Goal: Task Accomplishment & Management: Manage account settings

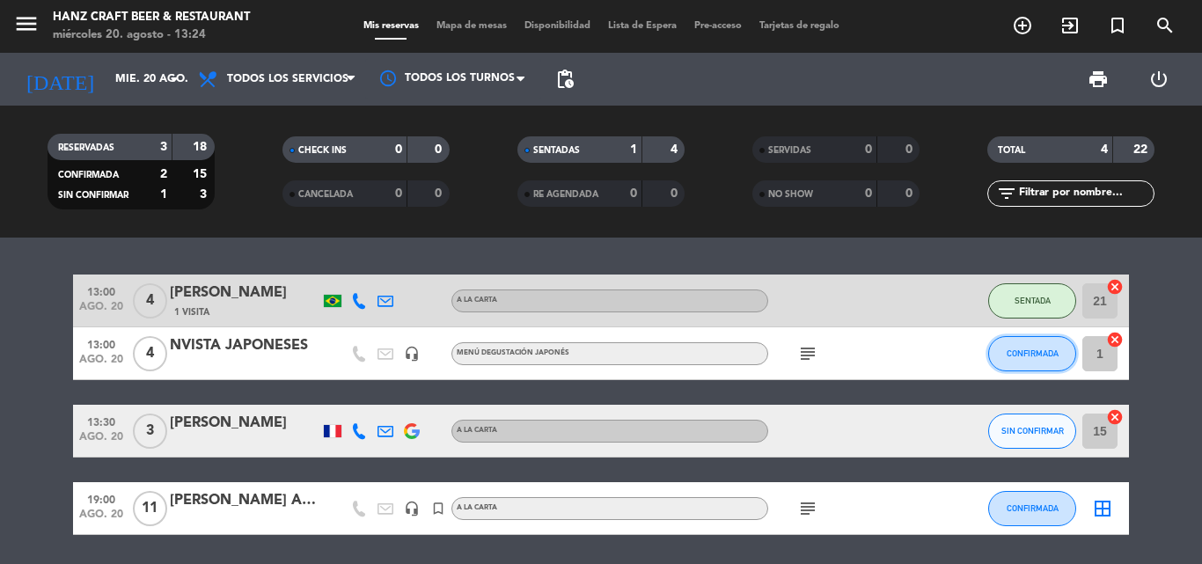
click at [1045, 363] on button "CONFIRMADA" at bounding box center [1032, 353] width 88 height 35
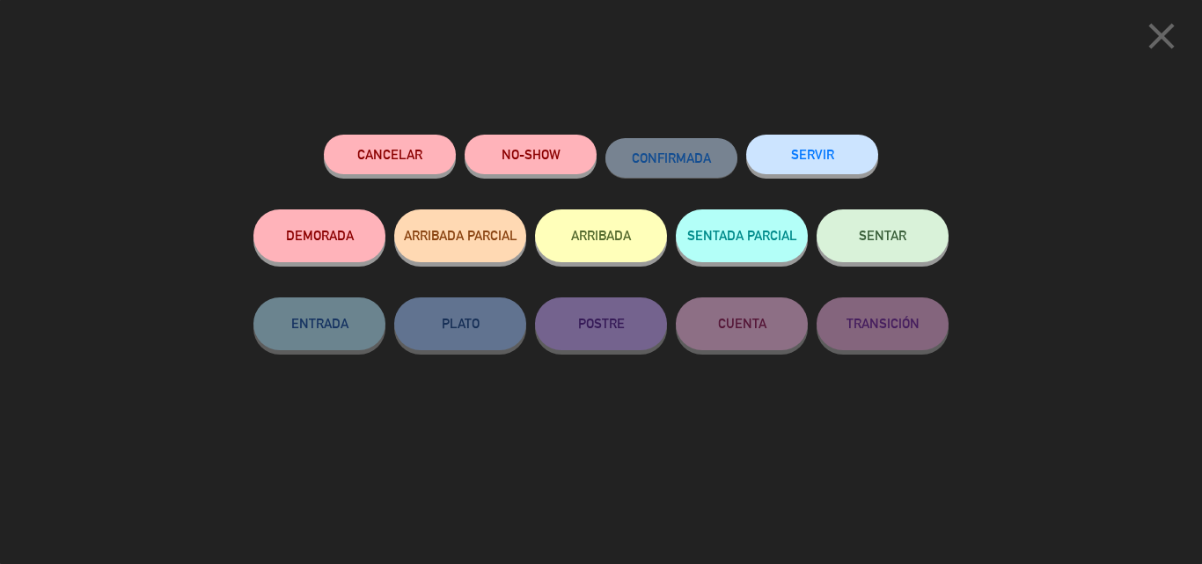
click at [907, 250] on button "SENTAR" at bounding box center [883, 235] width 132 height 53
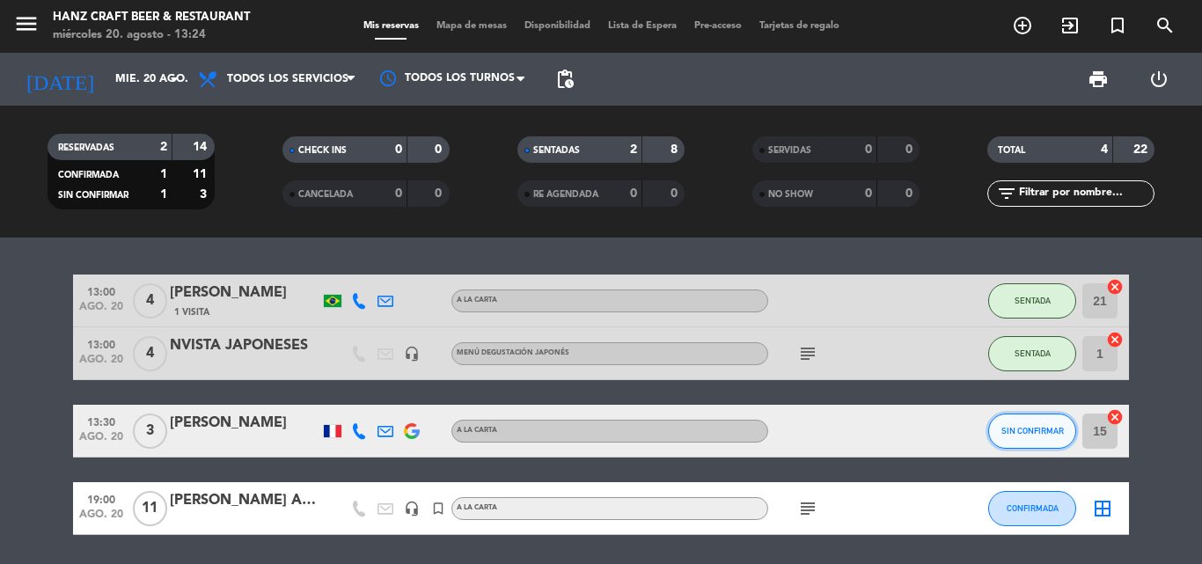
click at [1031, 429] on span "SIN CONFIRMAR" at bounding box center [1032, 431] width 62 height 10
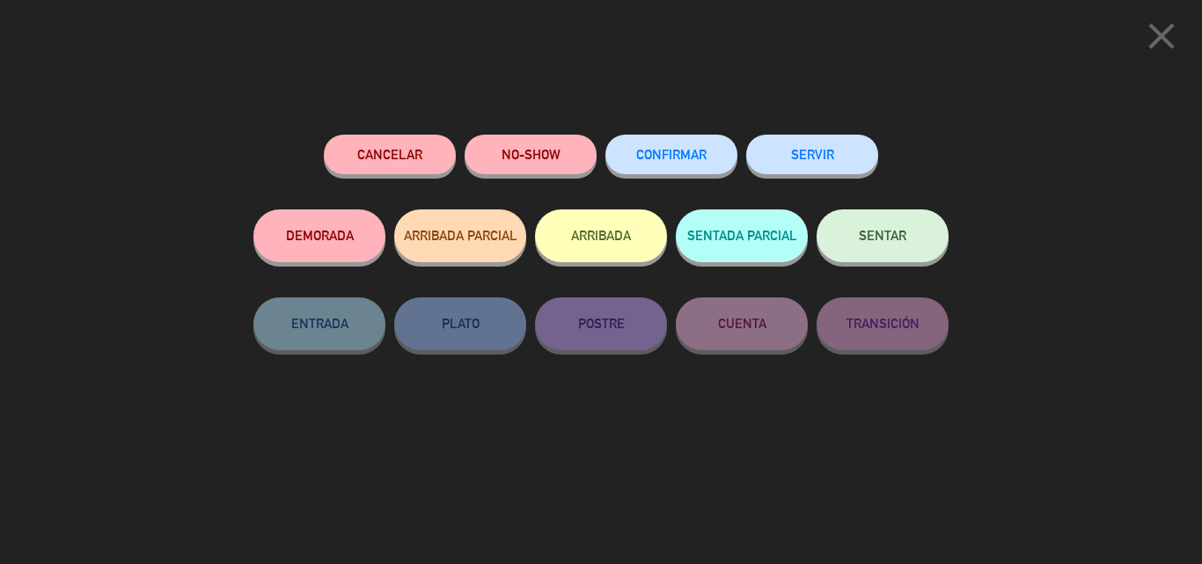
click at [715, 170] on button "CONFIRMAR" at bounding box center [671, 155] width 132 height 40
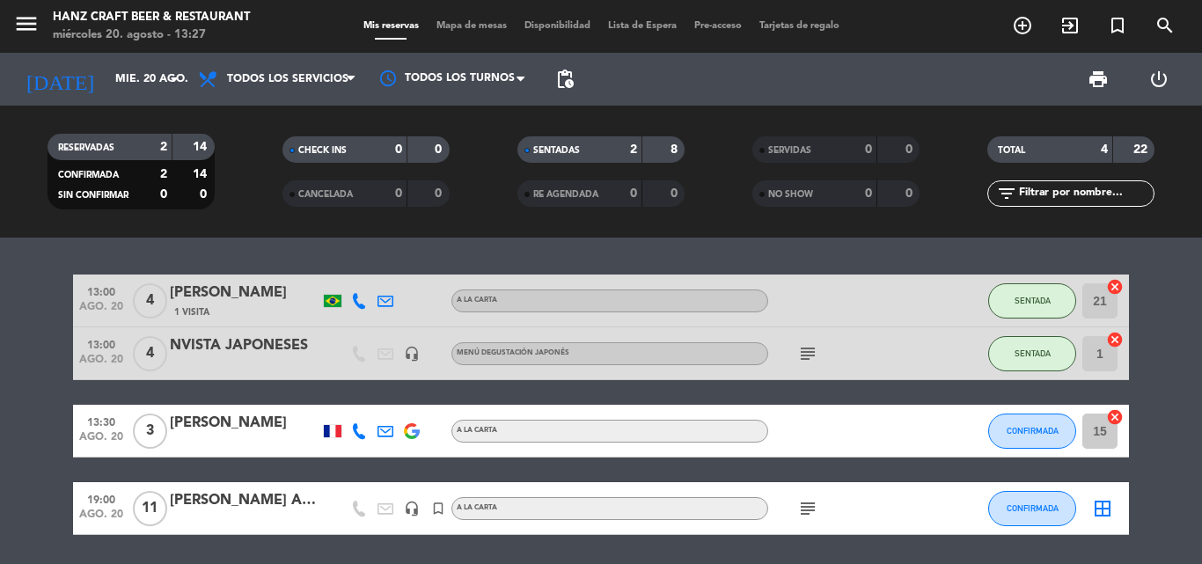
click at [1023, 27] on icon "add_circle_outline" at bounding box center [1022, 25] width 21 height 21
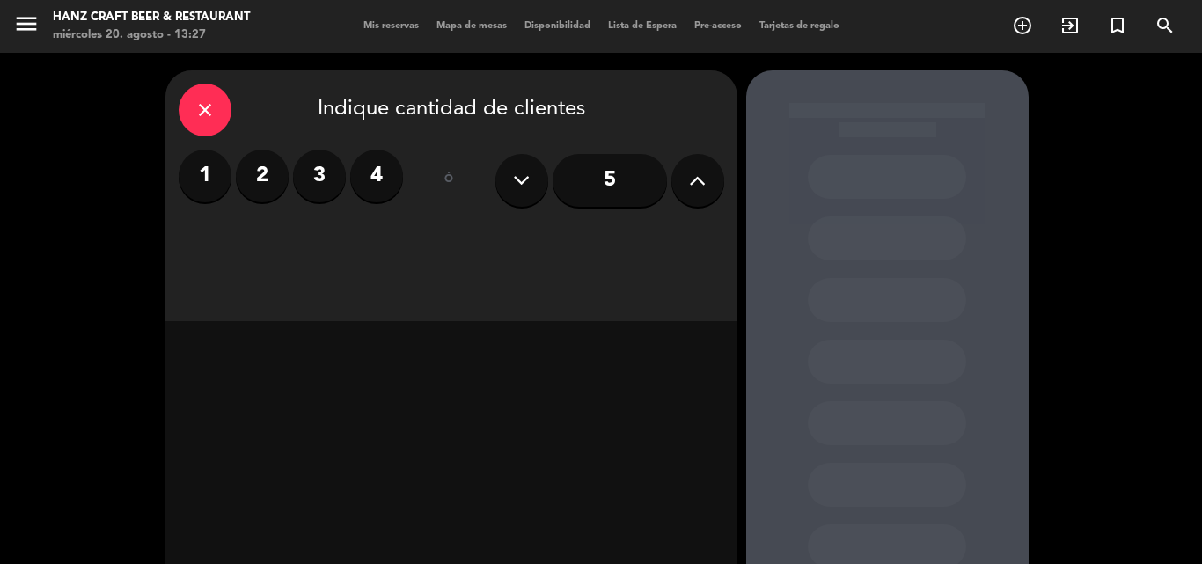
click at [377, 187] on label "4" at bounding box center [376, 176] width 53 height 53
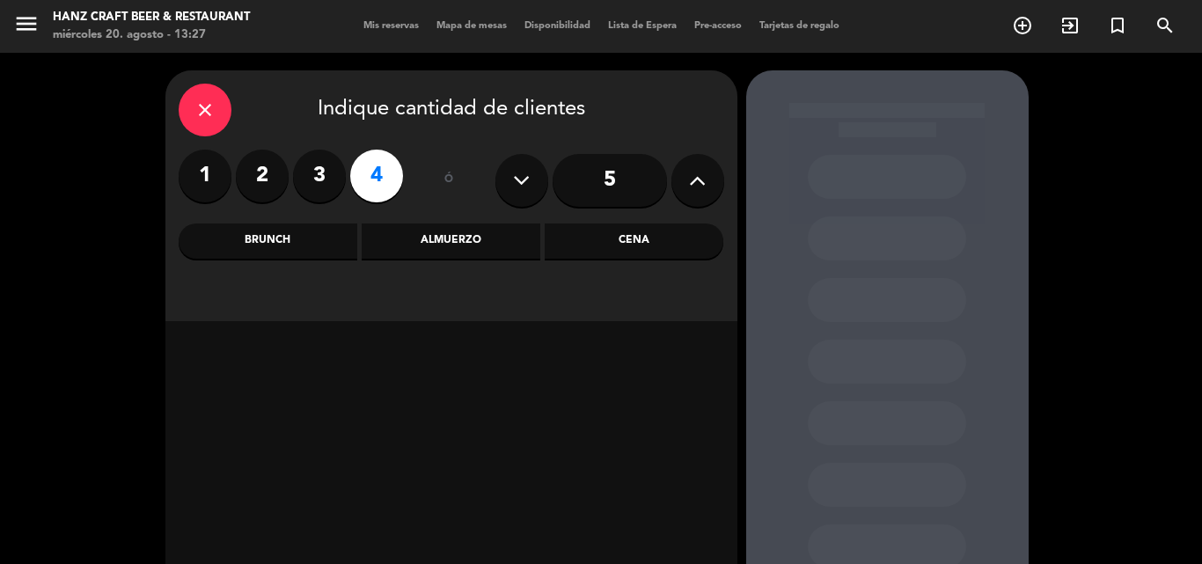
click at [621, 244] on div "Cena" at bounding box center [634, 241] width 179 height 35
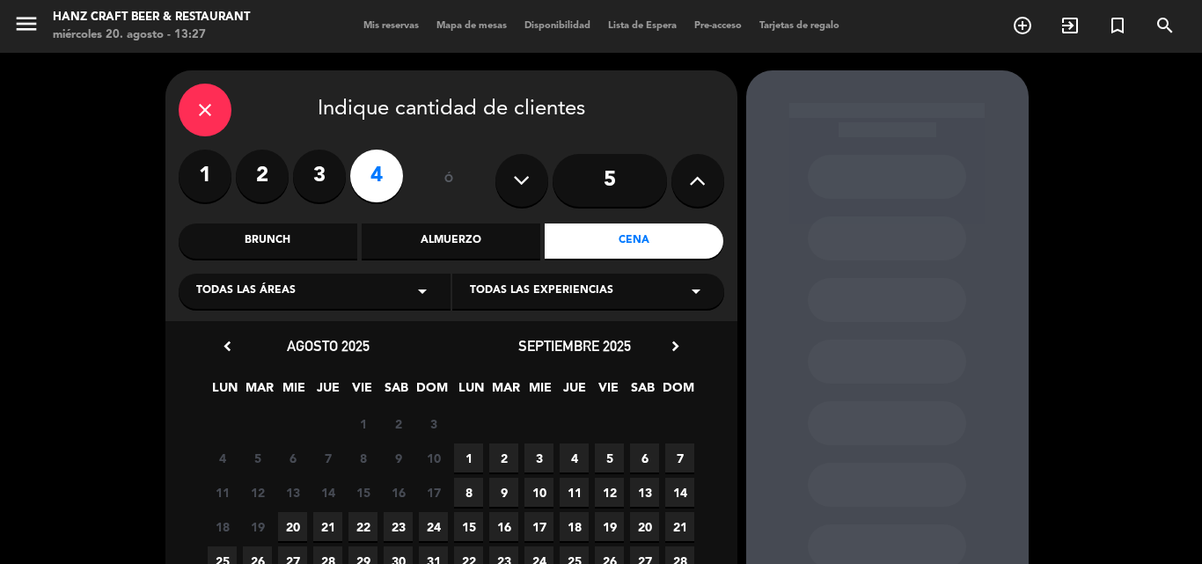
click at [290, 521] on span "20" at bounding box center [292, 526] width 29 height 29
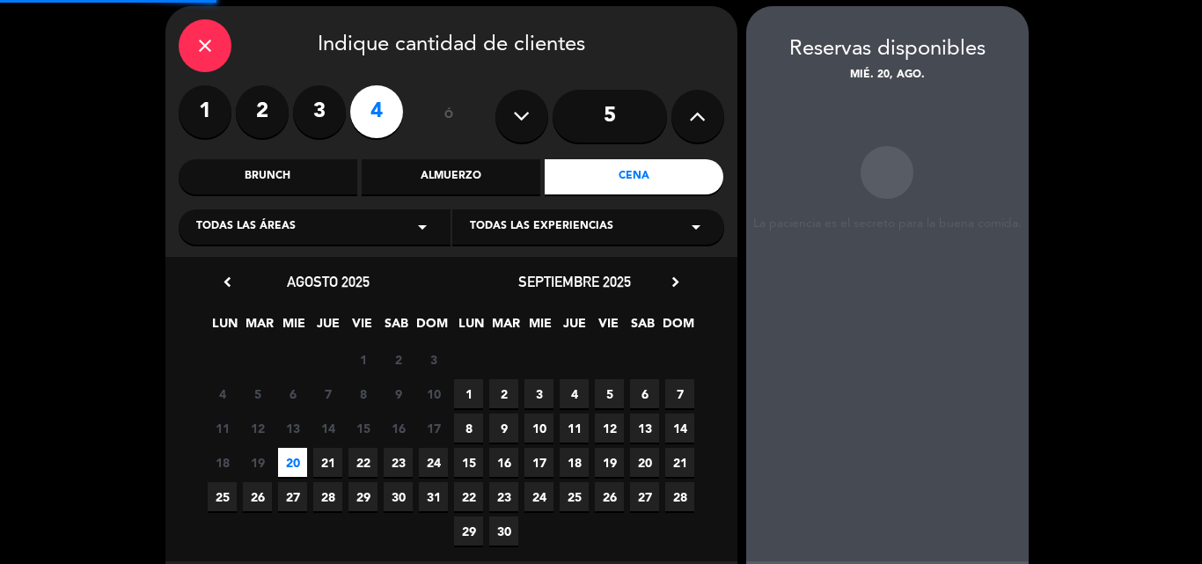
scroll to position [70, 0]
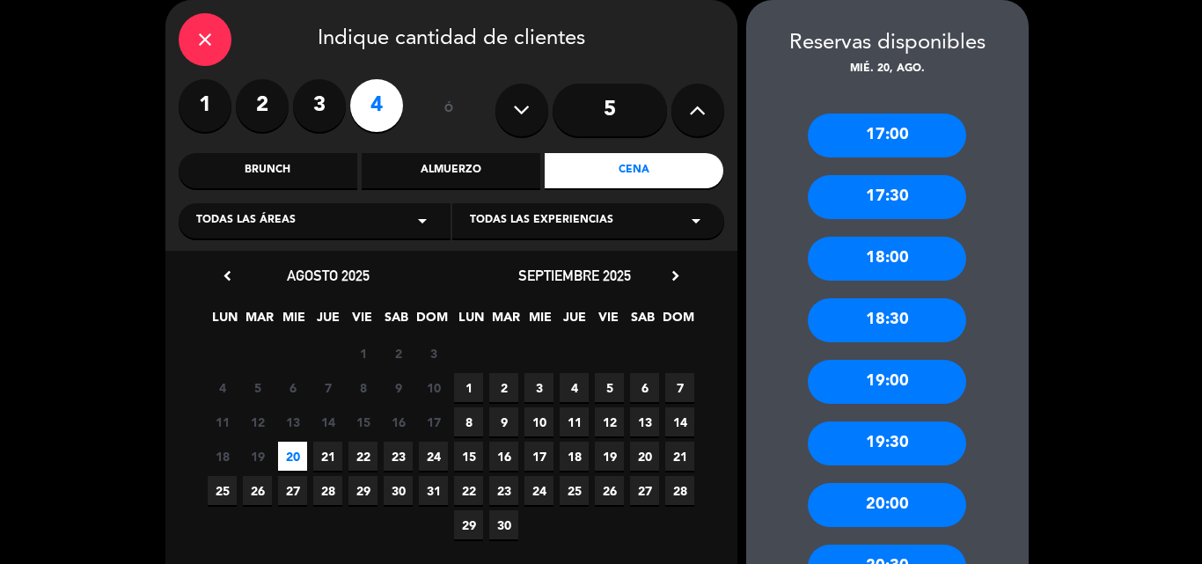
click at [904, 149] on div "17:00" at bounding box center [887, 136] width 158 height 44
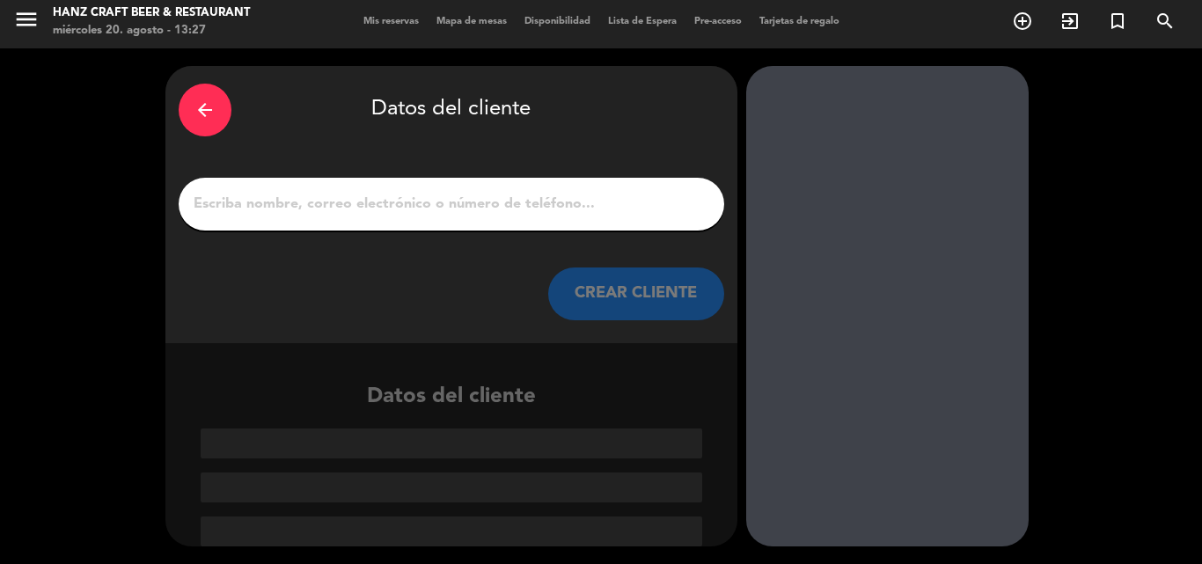
click at [364, 207] on input "1" at bounding box center [451, 204] width 519 height 25
type input "m"
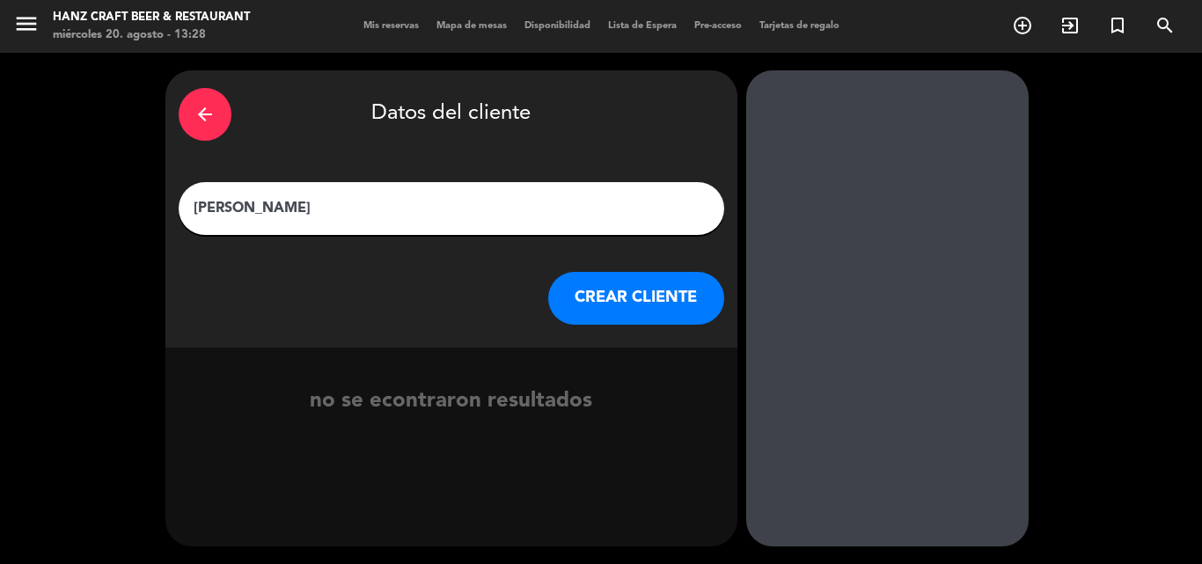
type input "[PERSON_NAME]"
click at [620, 312] on button "CREAR CLIENTE" at bounding box center [636, 298] width 176 height 53
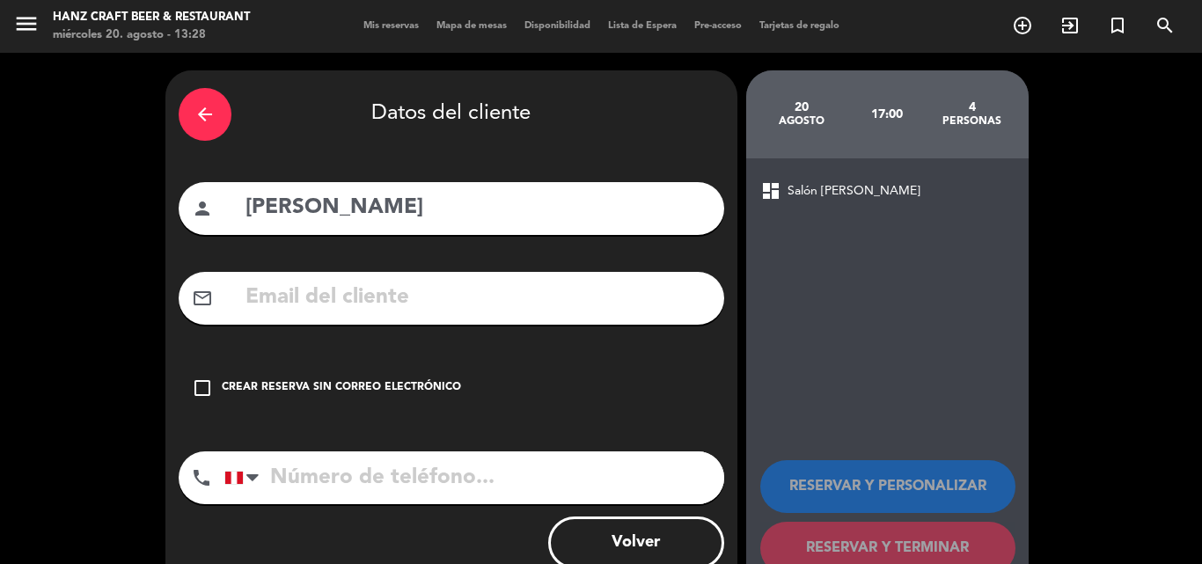
click at [202, 392] on icon "check_box_outline_blank" at bounding box center [202, 388] width 21 height 21
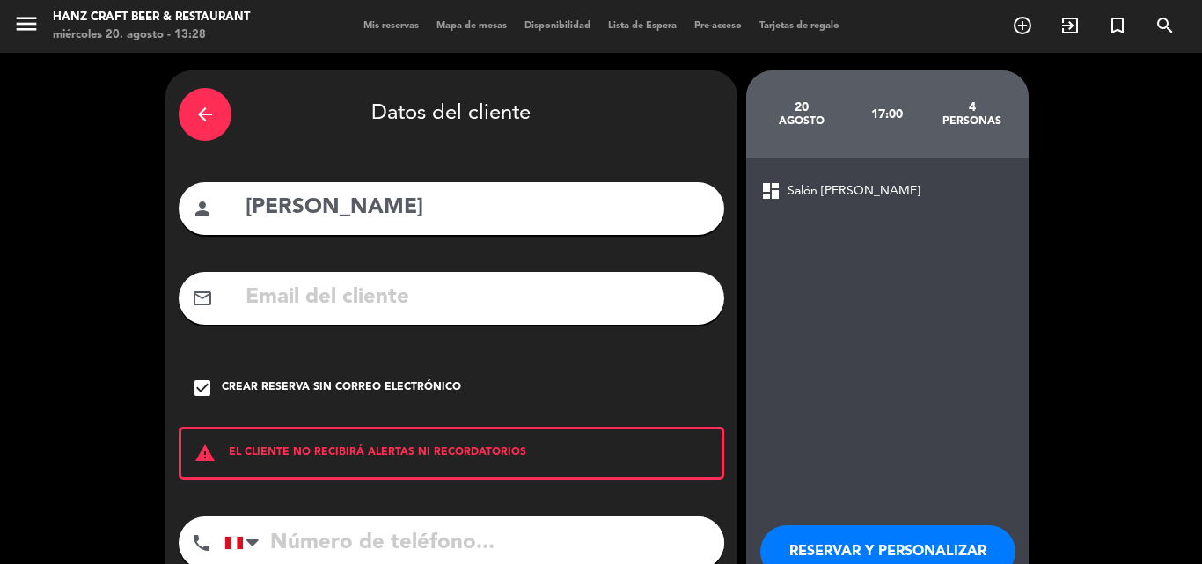
click at [896, 552] on button "RESERVAR Y PERSONALIZAR" at bounding box center [887, 551] width 255 height 53
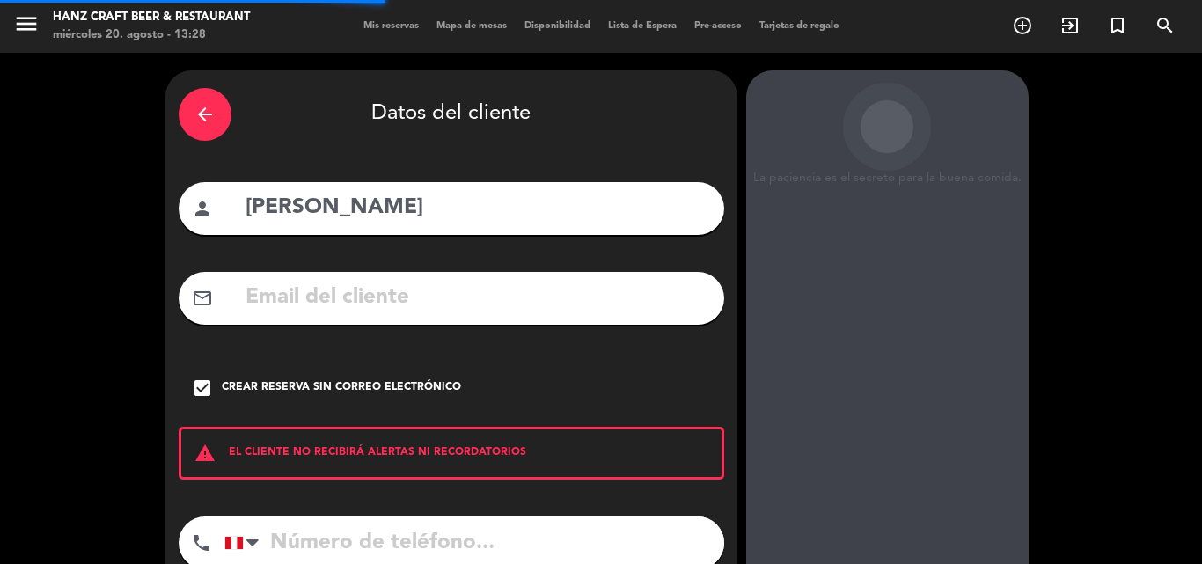
scroll to position [70, 0]
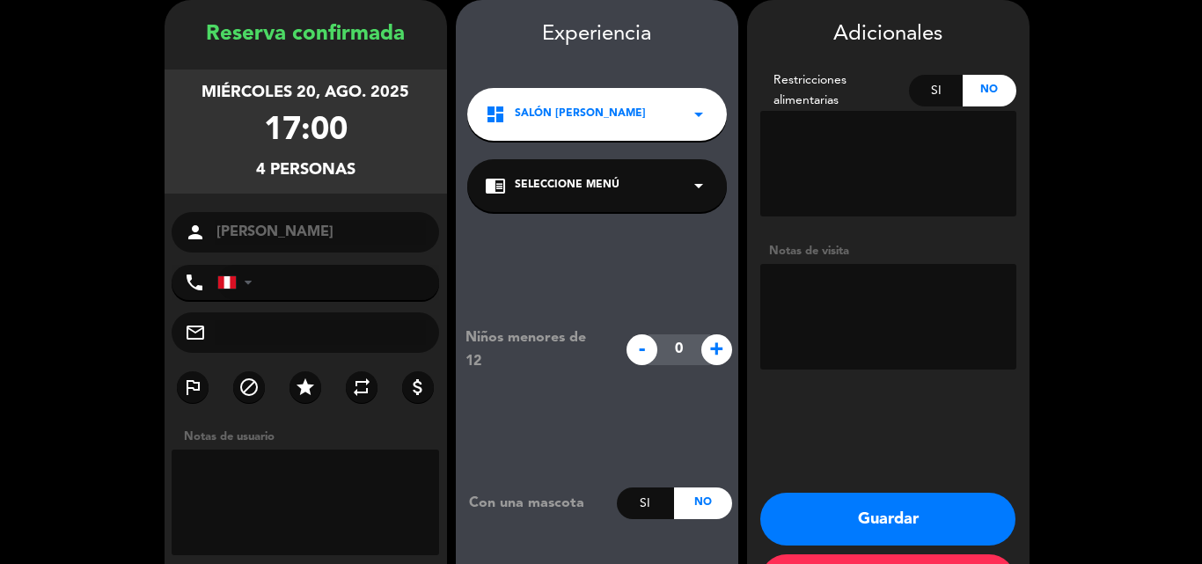
click at [866, 287] on textarea at bounding box center [888, 317] width 256 height 106
type textarea "A LA CARTA"
click at [891, 526] on button "Guardar" at bounding box center [887, 519] width 255 height 53
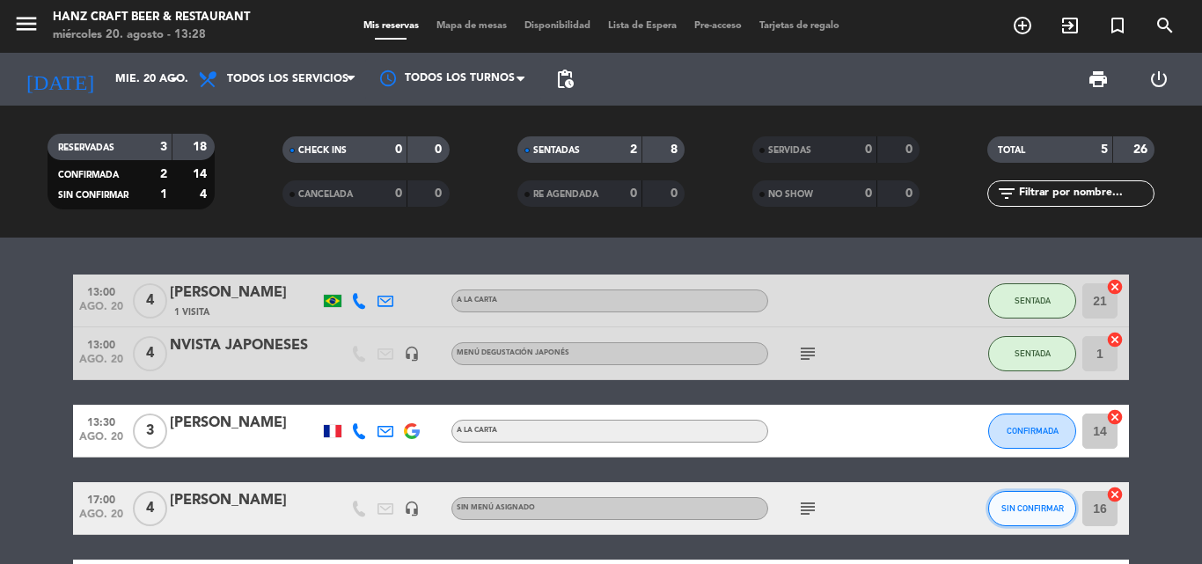
click at [1033, 522] on button "SIN CONFIRMAR" at bounding box center [1032, 508] width 88 height 35
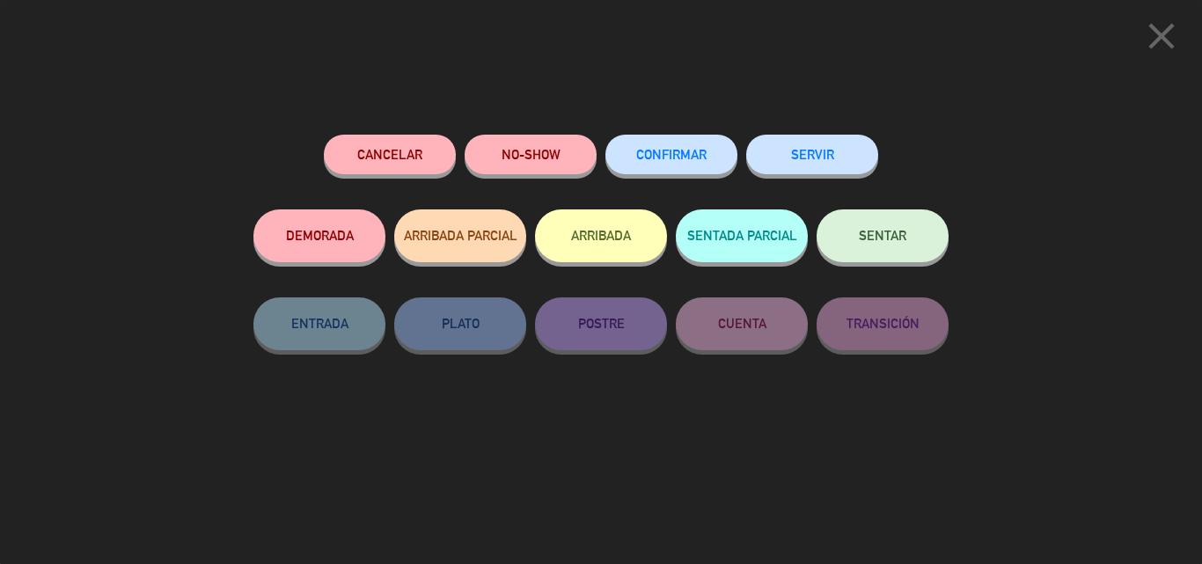
click at [686, 166] on button "CONFIRMAR" at bounding box center [671, 155] width 132 height 40
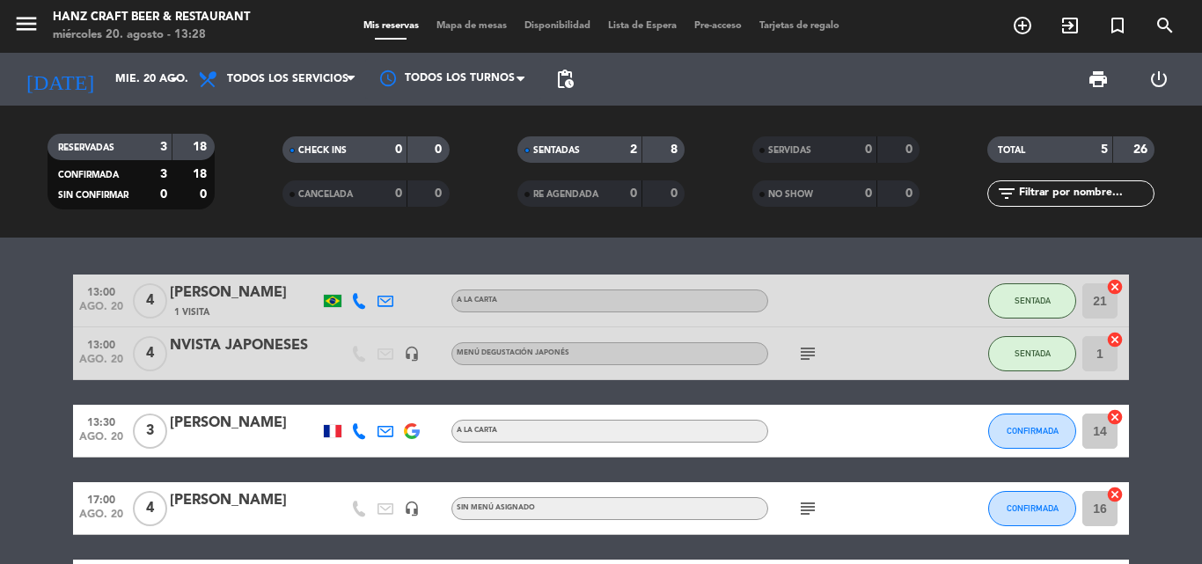
click at [1171, 420] on bookings-row "13:00 ago. 20 4 [PERSON_NAME] 1 Visita A la carta SENTADA 21 cancel 13:00 ago. …" at bounding box center [601, 444] width 1202 height 338
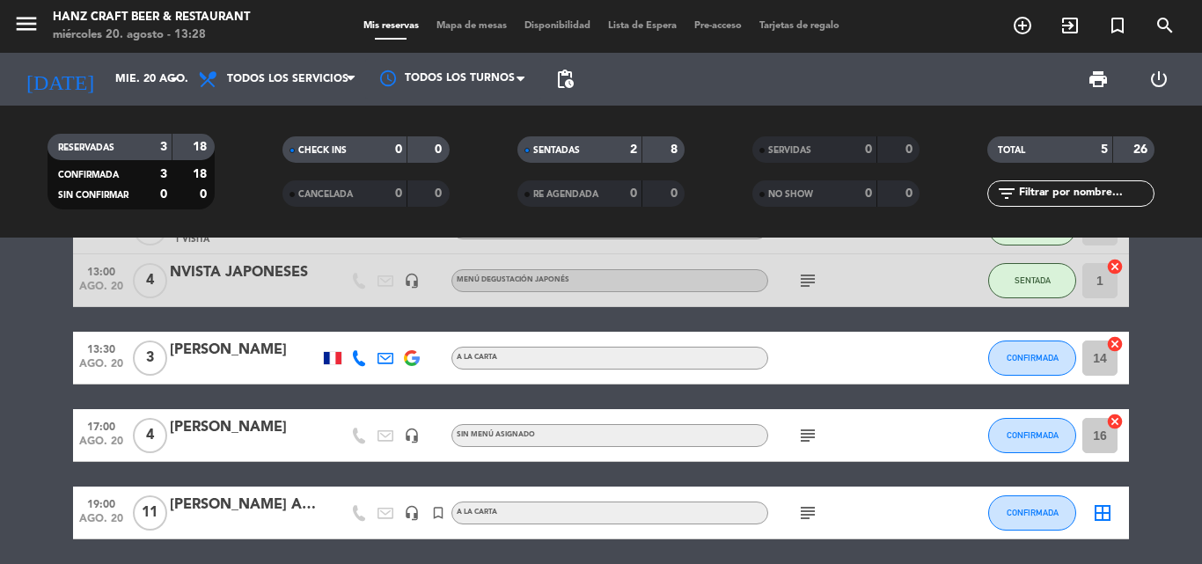
scroll to position [70, 0]
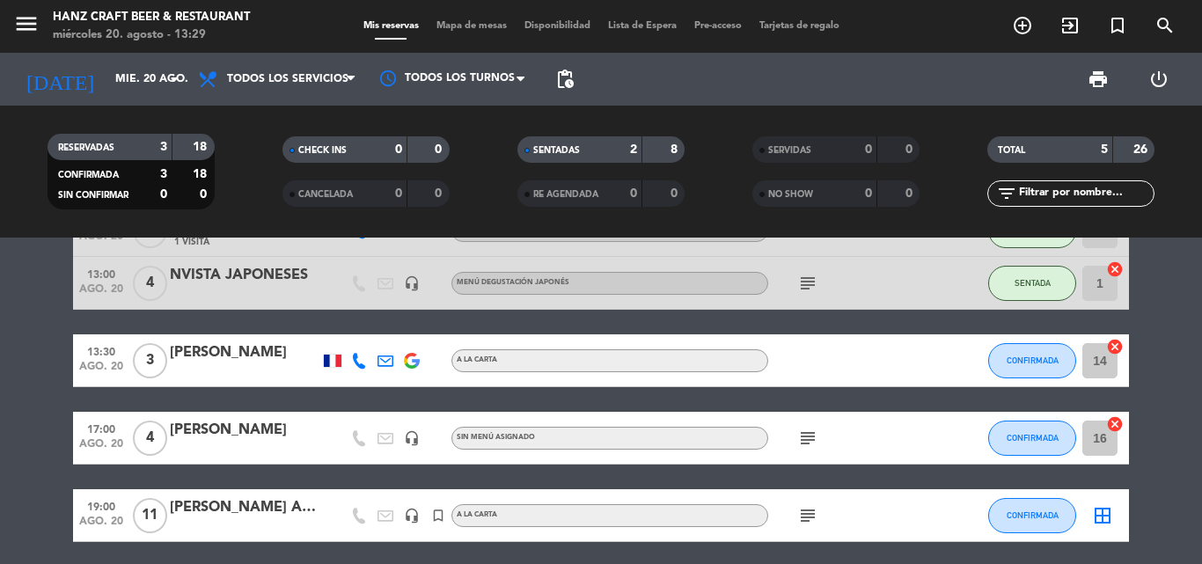
click at [808, 439] on icon "subject" at bounding box center [807, 438] width 21 height 21
click at [855, 433] on div "subject A LA CARTA" at bounding box center [847, 438] width 158 height 52
click at [810, 516] on icon "subject" at bounding box center [807, 515] width 21 height 21
click at [837, 556] on div "13:00 ago. 20 4 [PERSON_NAME] 1 Visita A la carta SENTADA 21 cancel 13:00 ago. …" at bounding box center [601, 401] width 1202 height 326
click at [1019, 363] on span "CONFIRMADA" at bounding box center [1033, 361] width 52 height 10
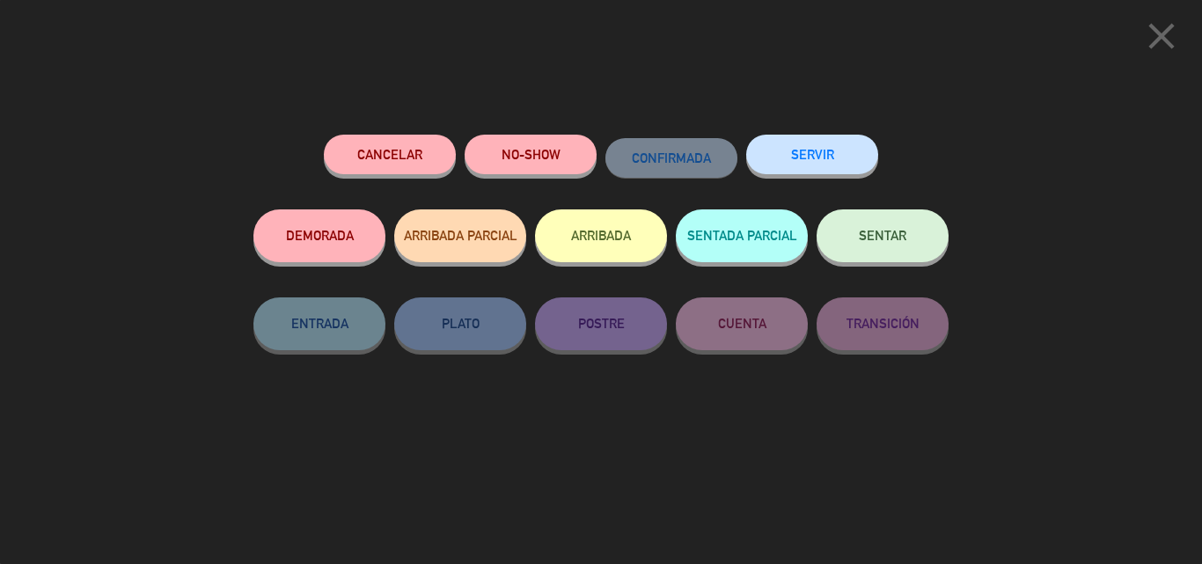
click at [846, 246] on button "SENTAR" at bounding box center [883, 235] width 132 height 53
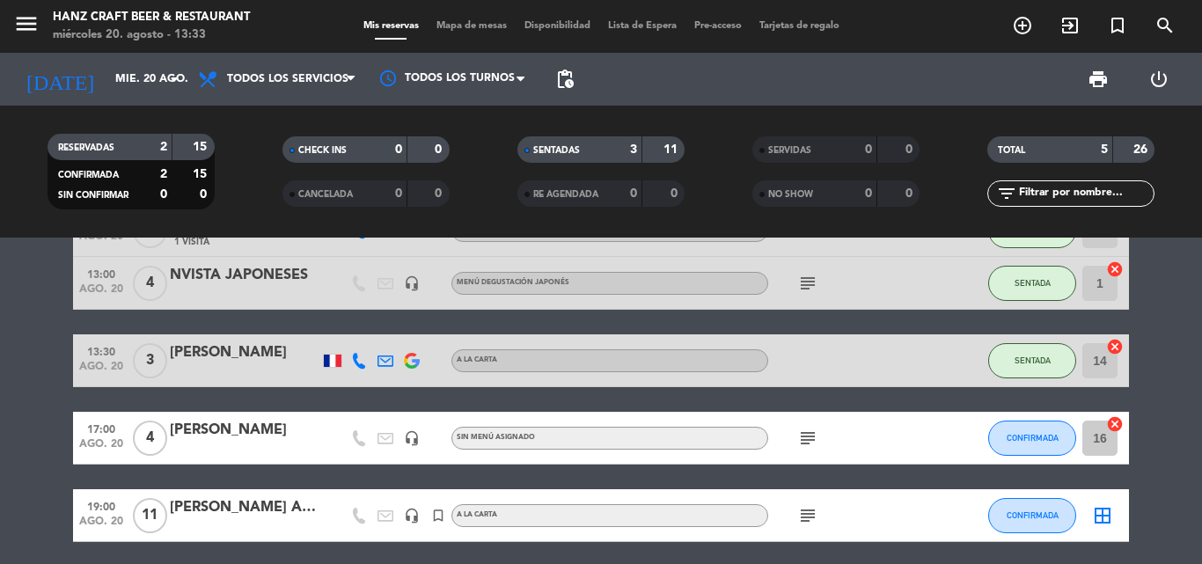
click at [1156, 373] on bookings-row "13:00 ago. 20 4 [PERSON_NAME] 1 Visita A la carta SENTADA 21 cancel 13:00 ago. …" at bounding box center [601, 373] width 1202 height 338
click at [1155, 357] on bookings-row "13:00 ago. 20 4 [PERSON_NAME] 1 Visita A la carta SENTADA 21 cancel 13:00 ago. …" at bounding box center [601, 373] width 1202 height 338
click at [1149, 462] on bookings-row "13:00 ago. 20 4 [PERSON_NAME] 1 Visita A la carta SENTADA 21 cancel 13:00 ago. …" at bounding box center [601, 373] width 1202 height 338
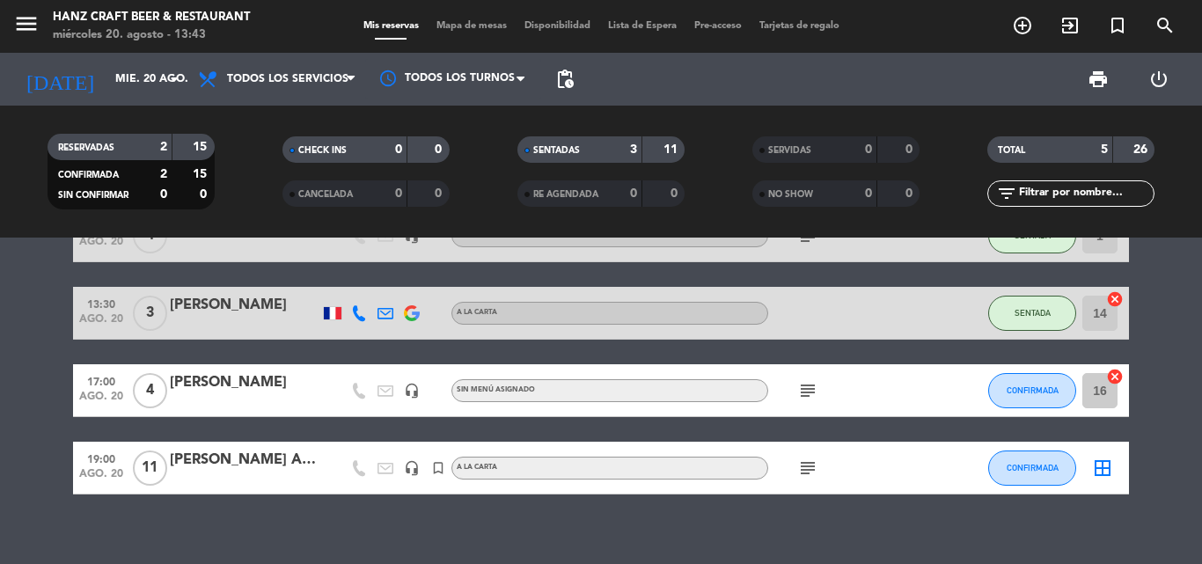
scroll to position [136, 0]
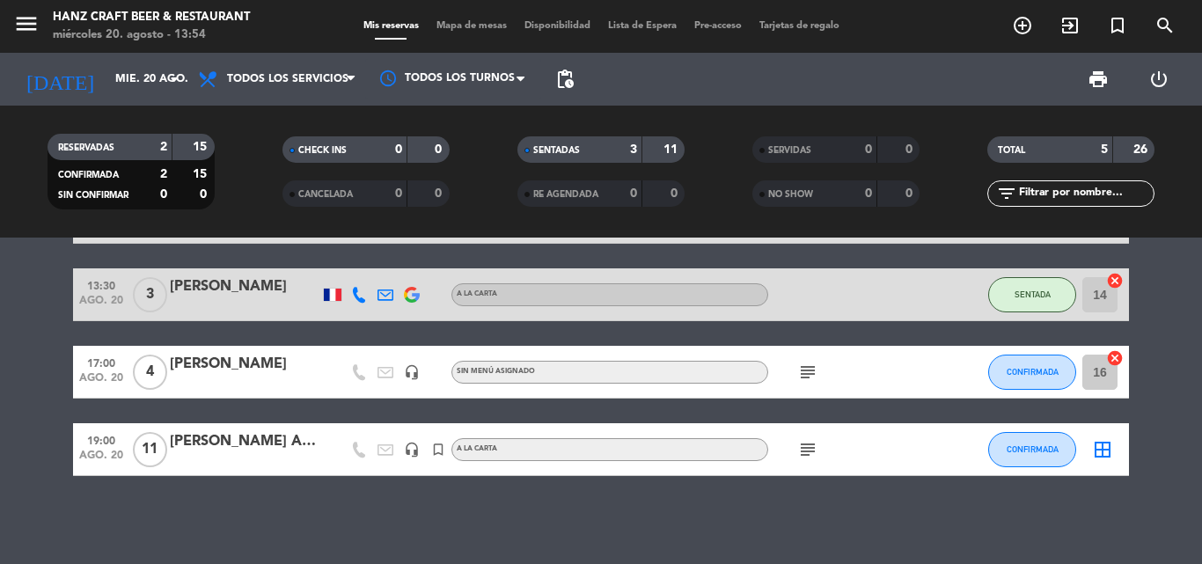
click at [1152, 346] on bookings-row "13:00 ago. 20 4 [PERSON_NAME] 1 Visita A la carta SENTADA 21 cancel 13:00 ago. …" at bounding box center [601, 307] width 1202 height 338
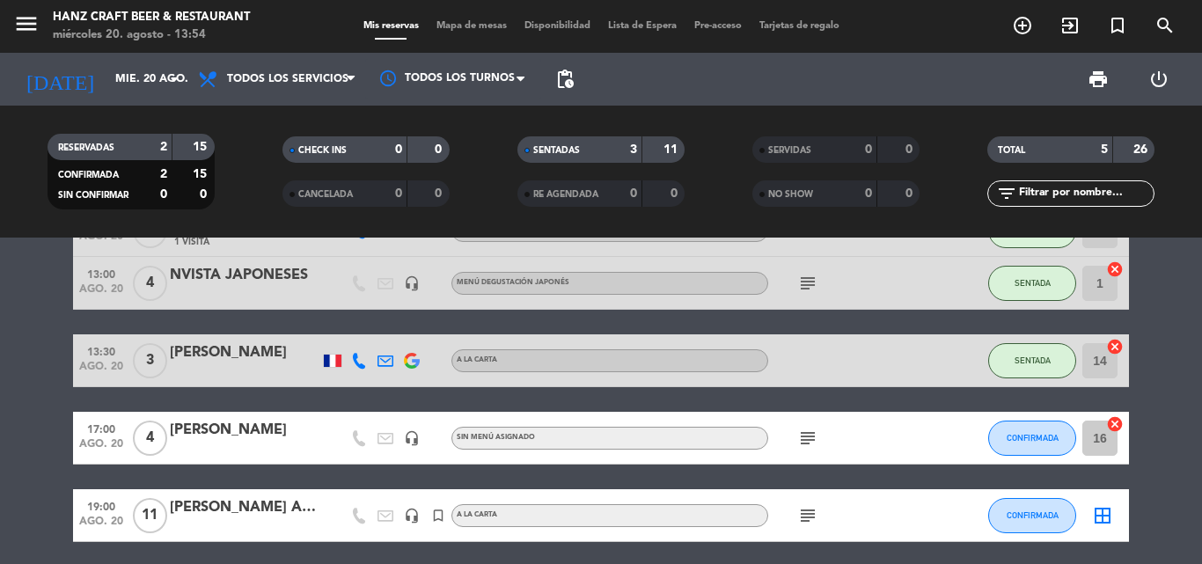
scroll to position [106, 0]
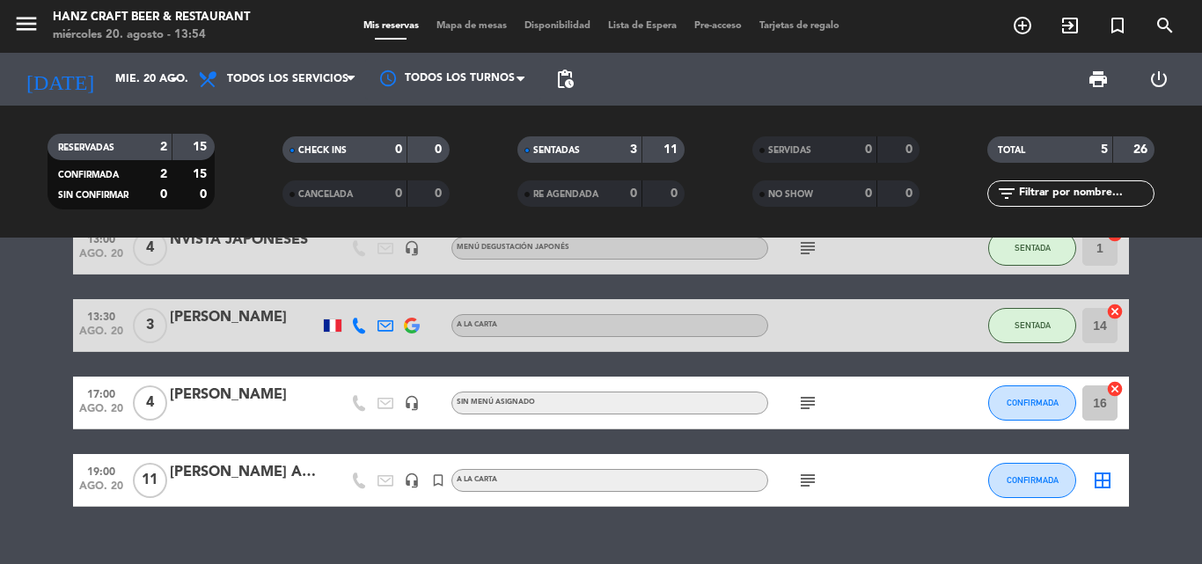
click at [1188, 444] on bookings-row "13:00 ago. 20 4 [PERSON_NAME] 1 Visita A la carta SENTADA 21 cancel 13:00 ago. …" at bounding box center [601, 338] width 1202 height 338
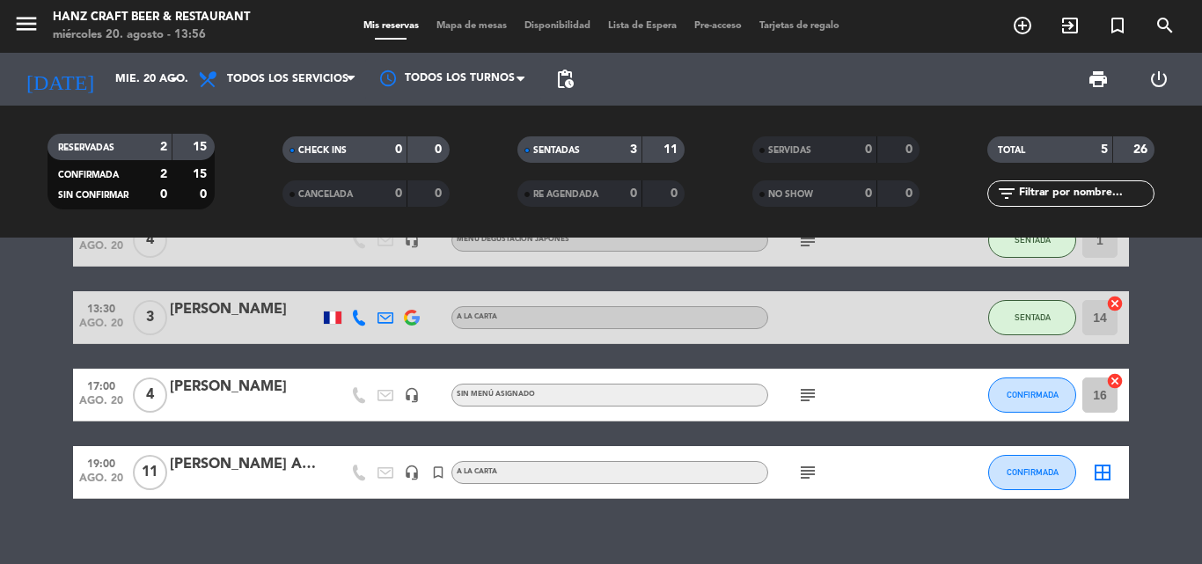
scroll to position [136, 0]
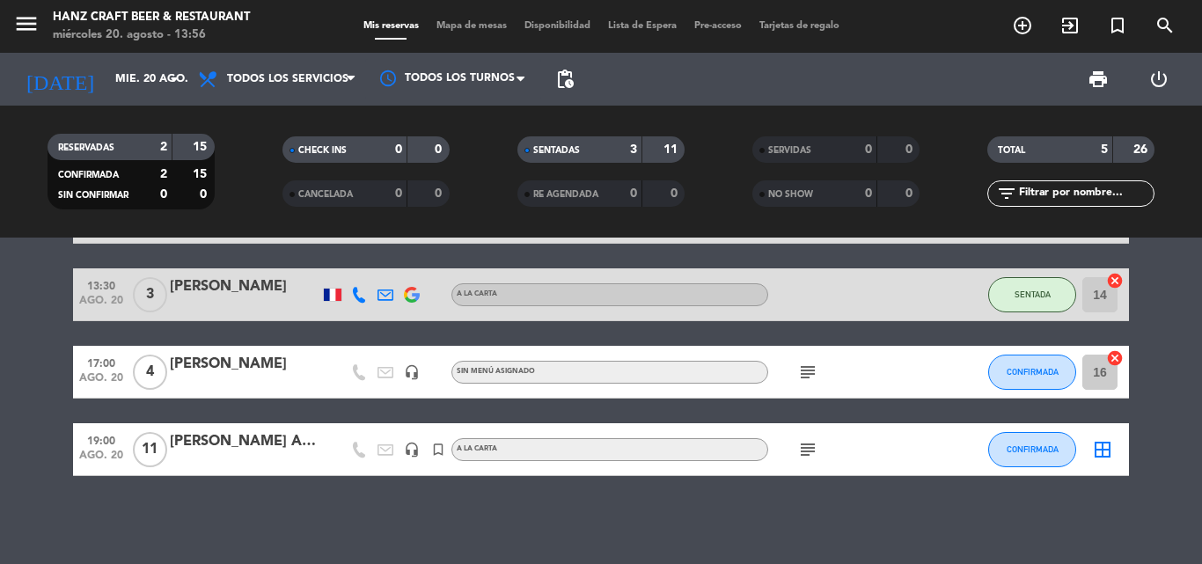
click at [809, 439] on icon "subject" at bounding box center [807, 449] width 21 height 21
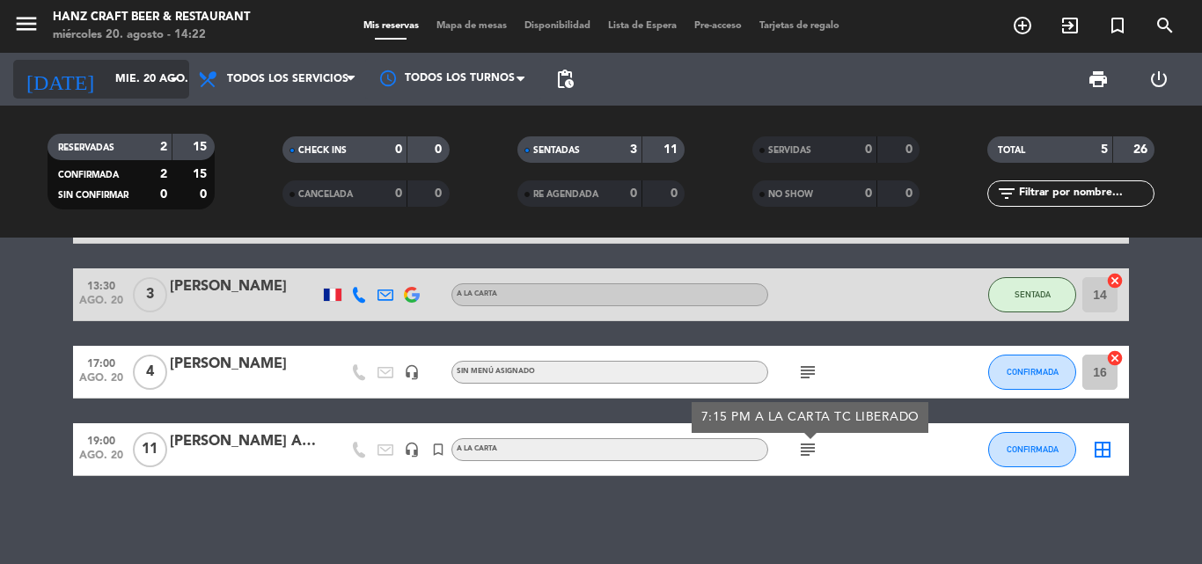
click at [173, 77] on icon "arrow_drop_down" at bounding box center [174, 79] width 21 height 21
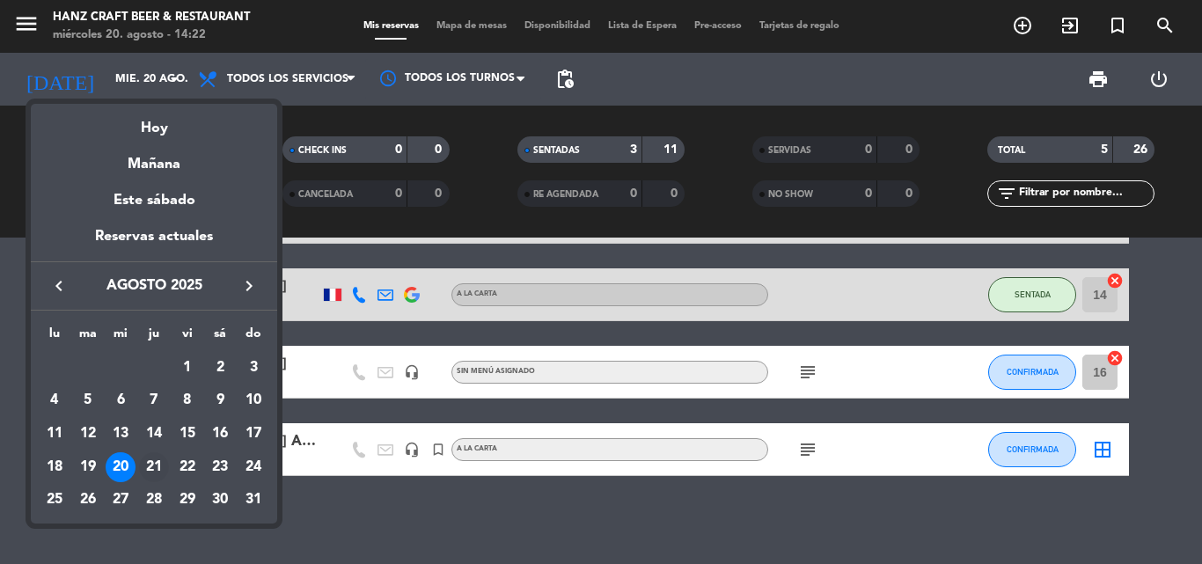
click at [150, 467] on div "21" at bounding box center [154, 467] width 30 height 30
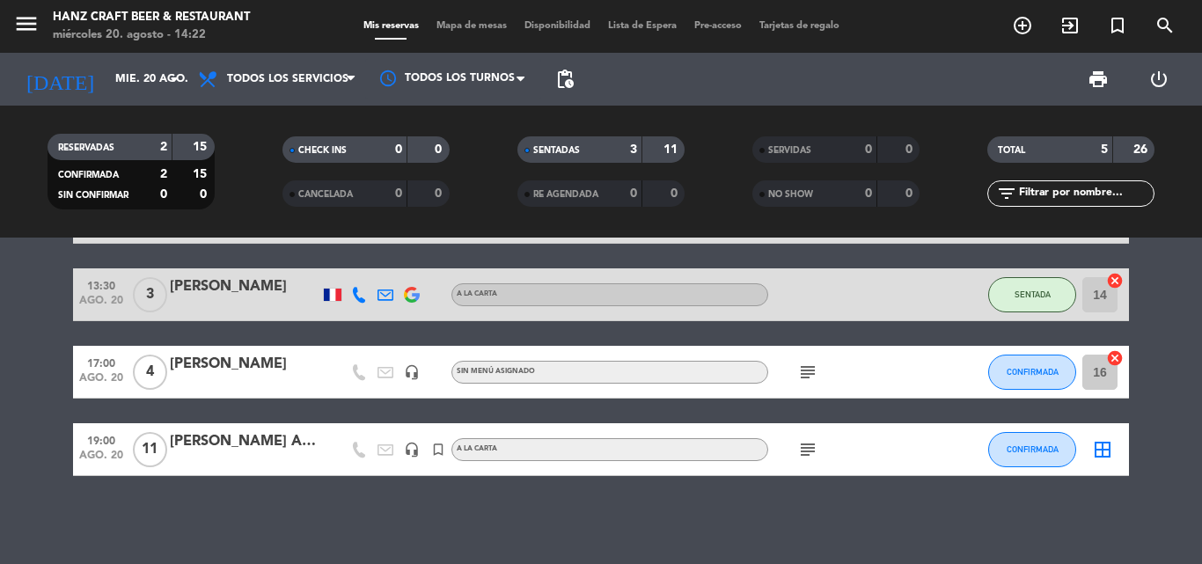
type input "jue. 21 ago."
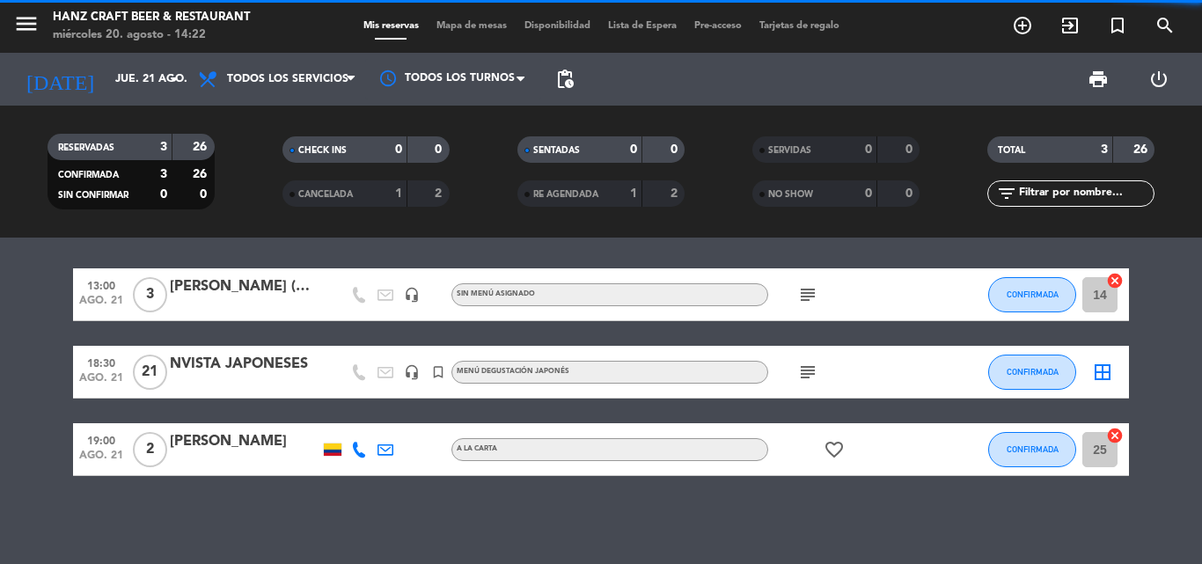
scroll to position [6, 0]
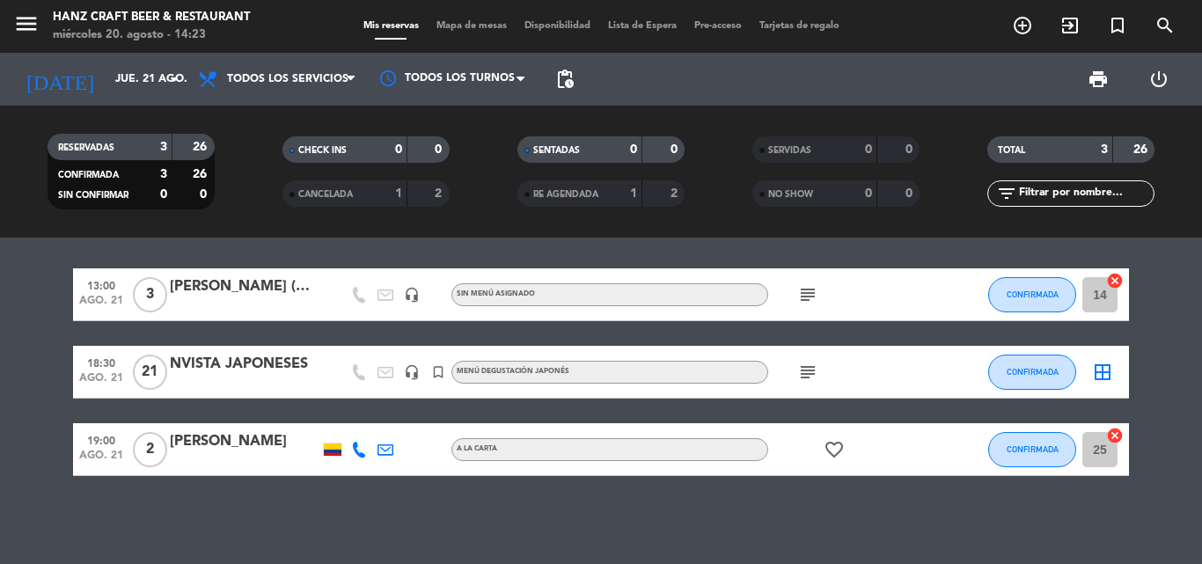
click at [810, 374] on icon "subject" at bounding box center [807, 372] width 21 height 21
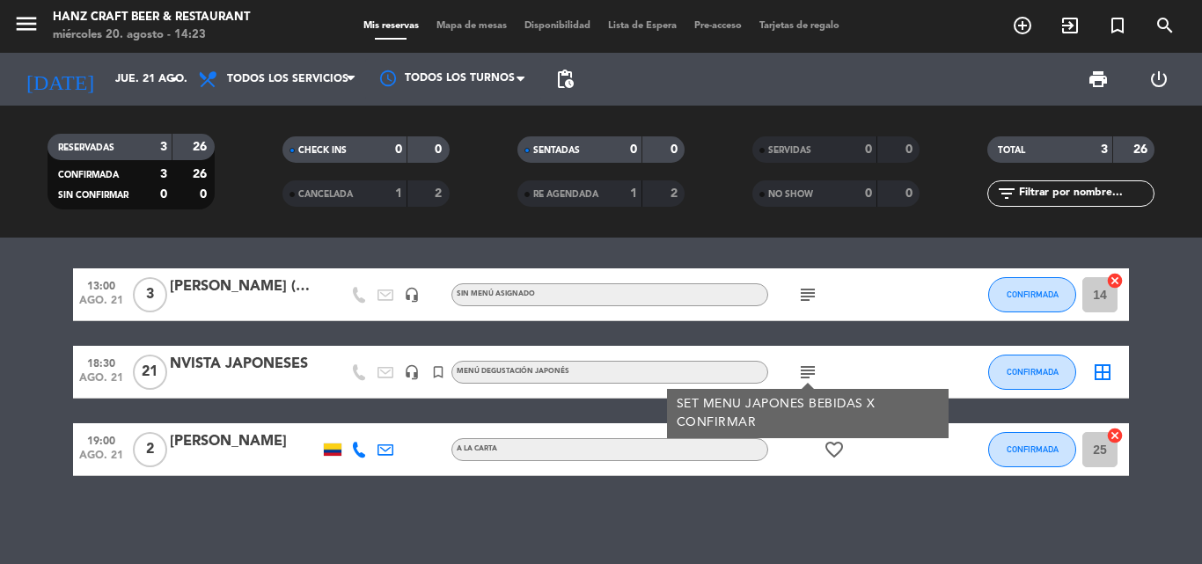
click at [839, 375] on div "subject SET MENU JAPONES BEBIDAS X CONFIRMAR" at bounding box center [847, 372] width 158 height 52
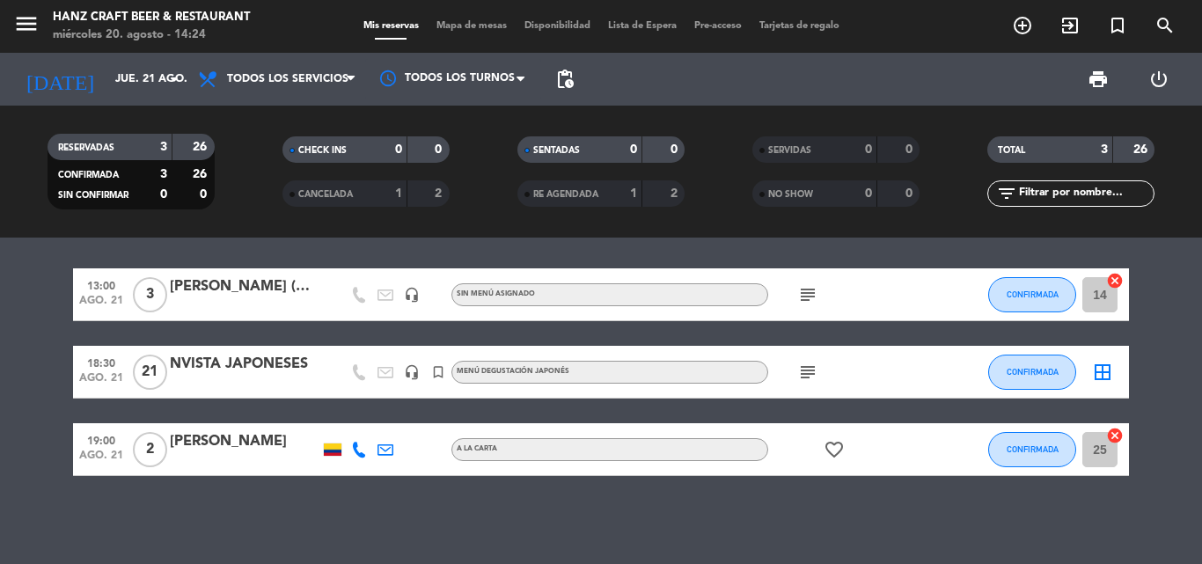
click at [812, 368] on icon "subject" at bounding box center [807, 372] width 21 height 21
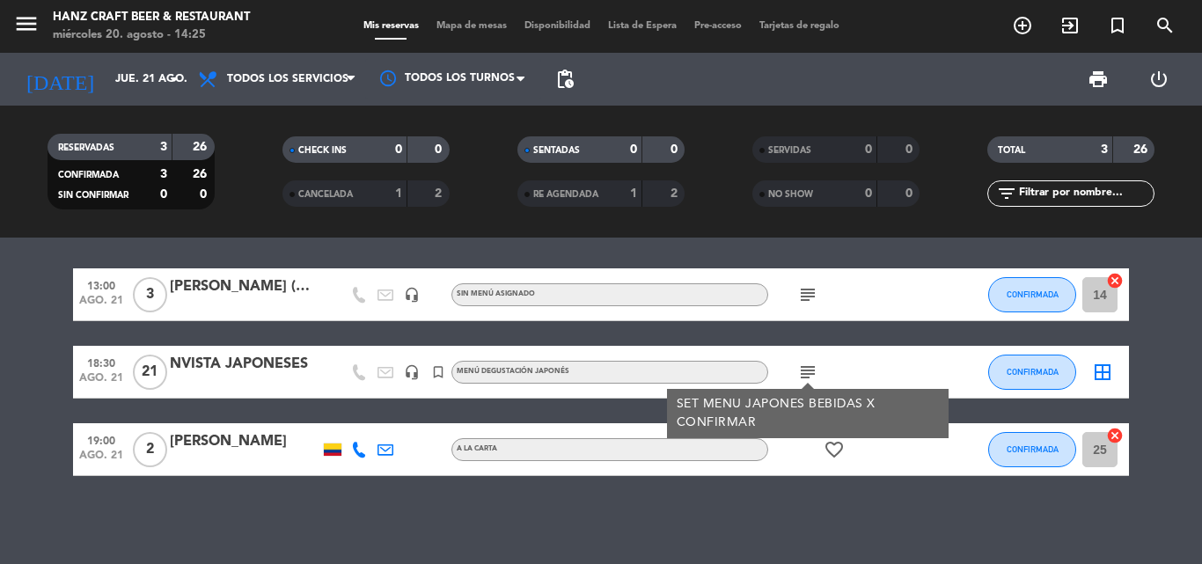
click at [900, 376] on div "subject SET MENU JAPONES BEBIDAS X CONFIRMAR" at bounding box center [847, 372] width 158 height 52
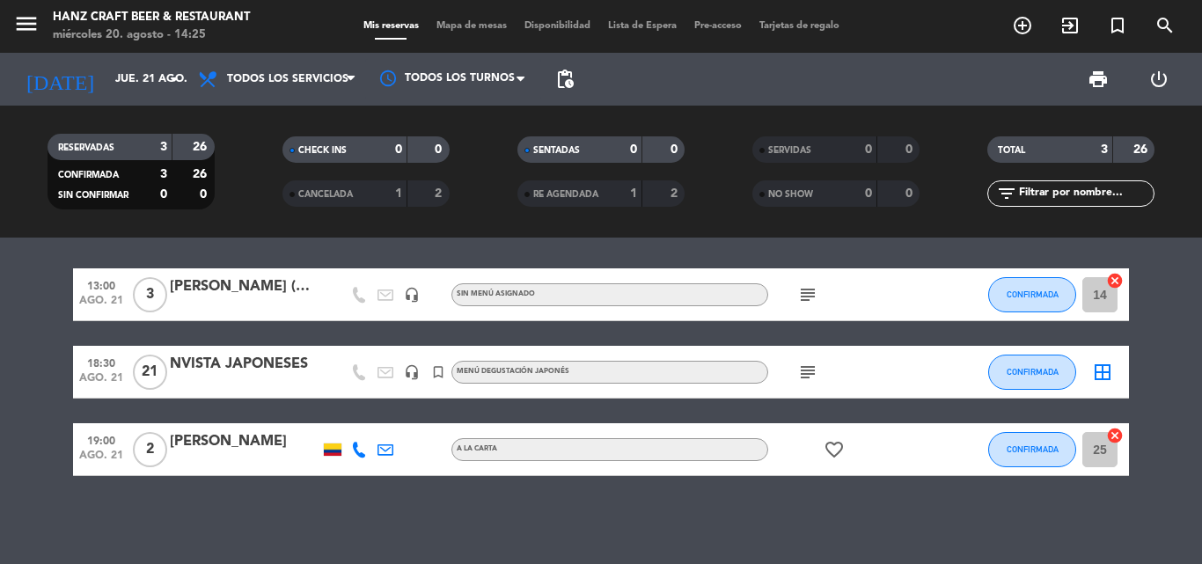
click at [900, 376] on div "subject" at bounding box center [847, 372] width 158 height 52
click at [811, 370] on icon "subject" at bounding box center [807, 372] width 21 height 21
